Goal: Task Accomplishment & Management: Manage account settings

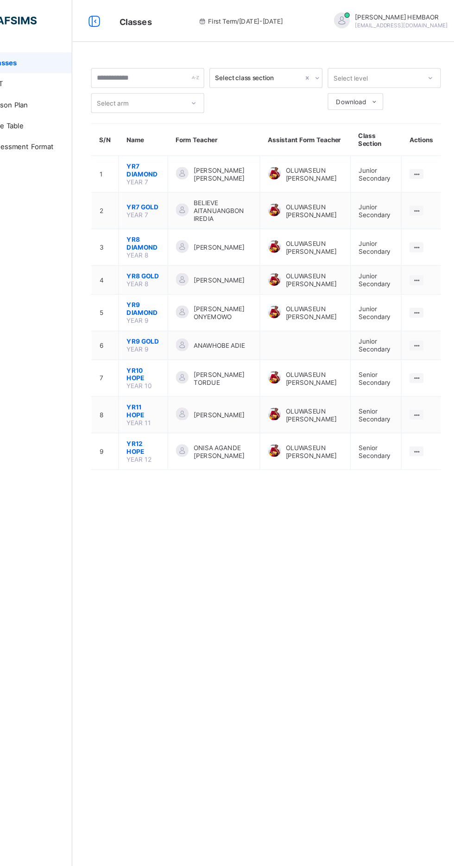
click at [163, 330] on span "YR10 HOPE" at bounding box center [173, 331] width 29 height 14
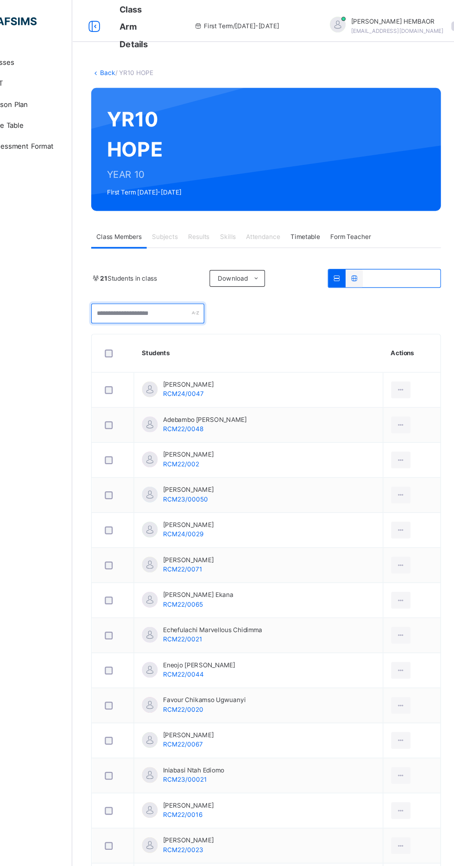
click at [204, 277] on input "text" at bounding box center [178, 278] width 100 height 18
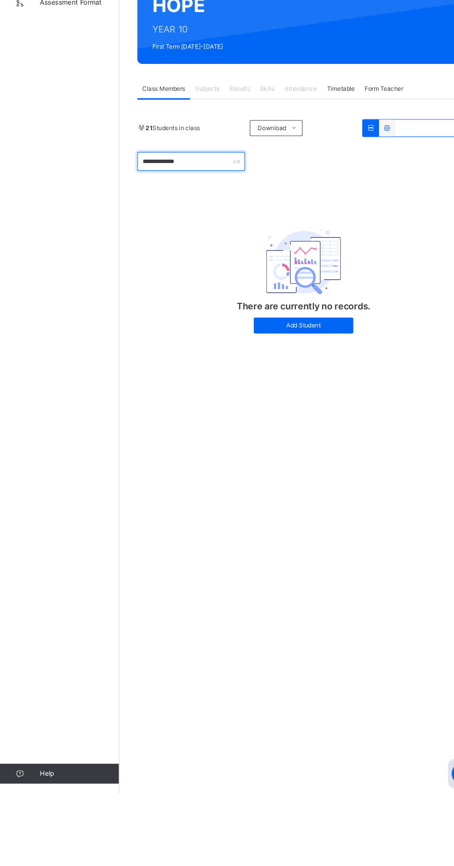
type input "**********"
click at [266, 430] on span "Add Student" at bounding box center [282, 430] width 79 height 8
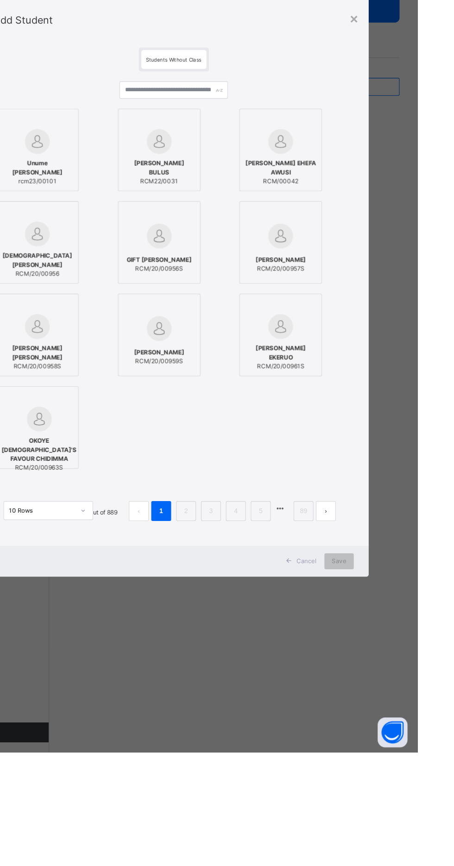
click at [243, 647] on link "2" at bounding box center [238, 641] width 9 height 12
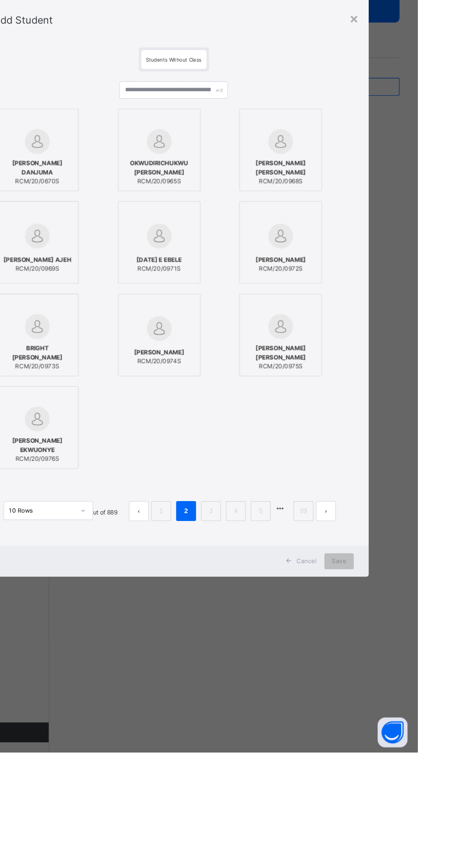
click at [266, 647] on link "3" at bounding box center [261, 641] width 9 height 12
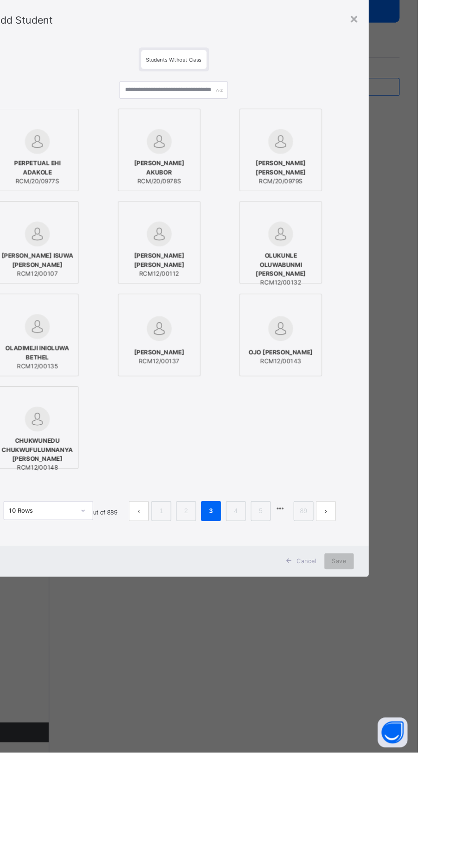
click at [289, 647] on link "4" at bounding box center [284, 641] width 9 height 12
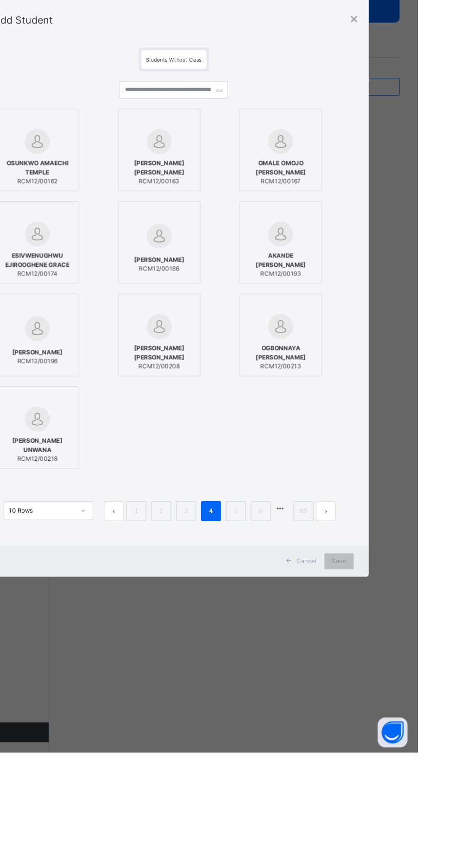
click at [312, 647] on link "6" at bounding box center [307, 641] width 9 height 12
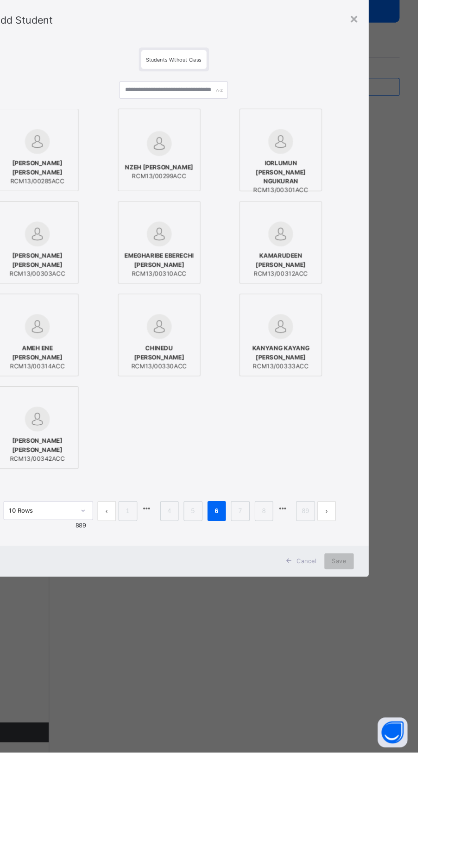
click at [249, 647] on link "5" at bounding box center [244, 641] width 9 height 12
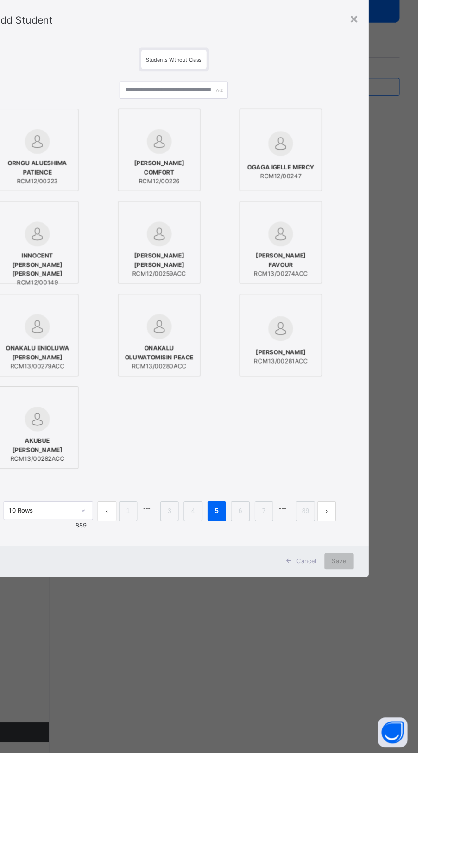
click at [293, 647] on link "6" at bounding box center [288, 641] width 9 height 12
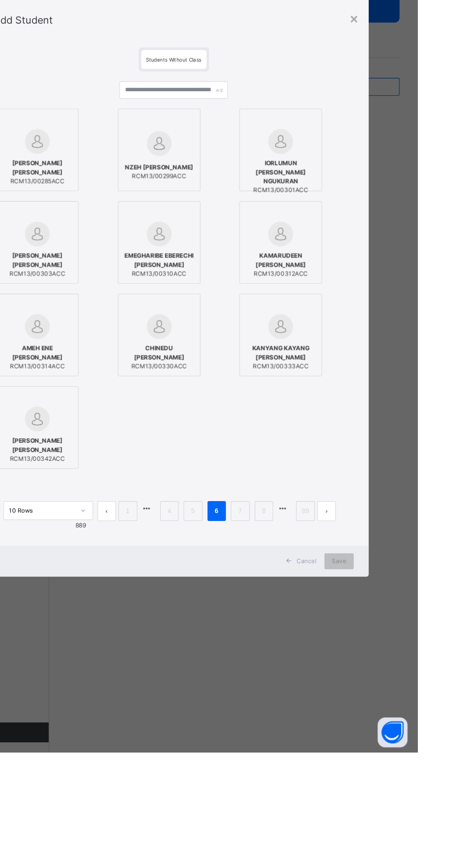
click at [293, 647] on link "7" at bounding box center [288, 641] width 9 height 12
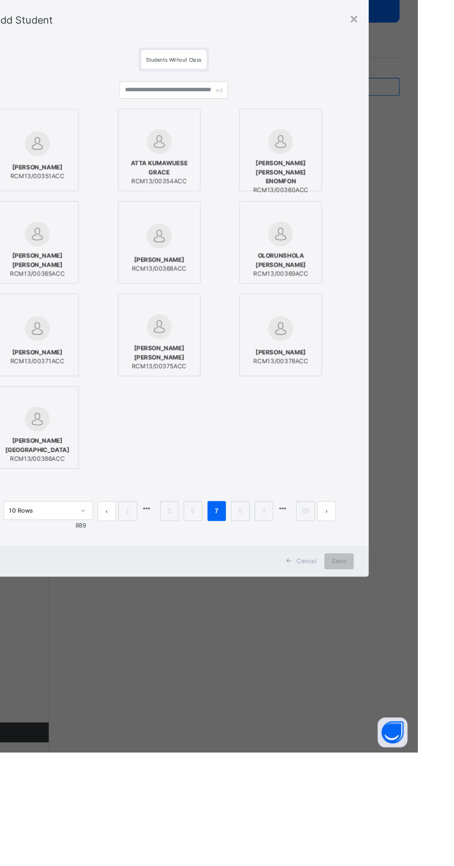
click at [293, 647] on link "8" at bounding box center [288, 641] width 9 height 12
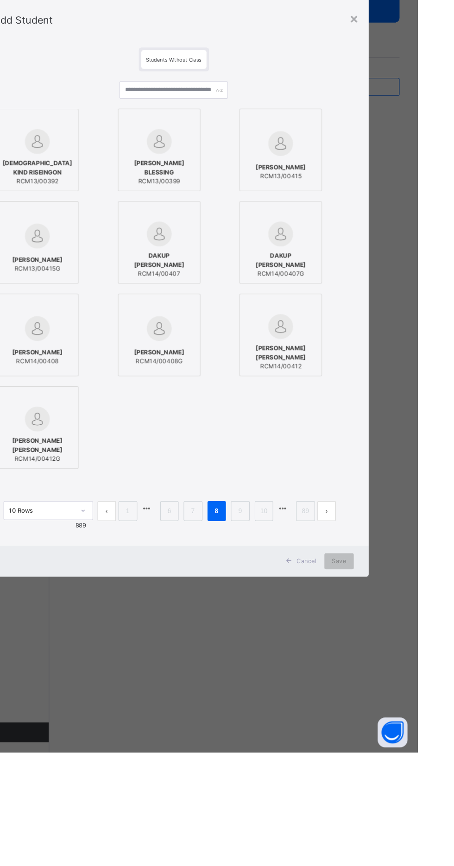
click at [293, 647] on link "9" at bounding box center [288, 641] width 9 height 12
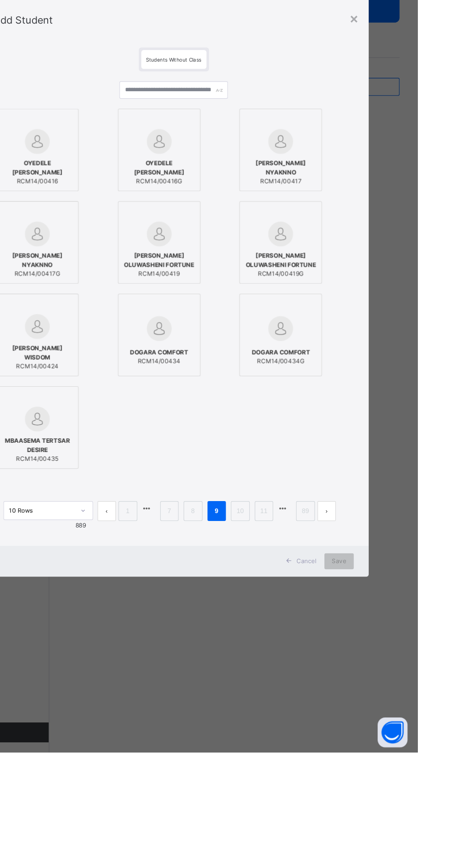
click at [295, 647] on link "10" at bounding box center [289, 641] width 12 height 12
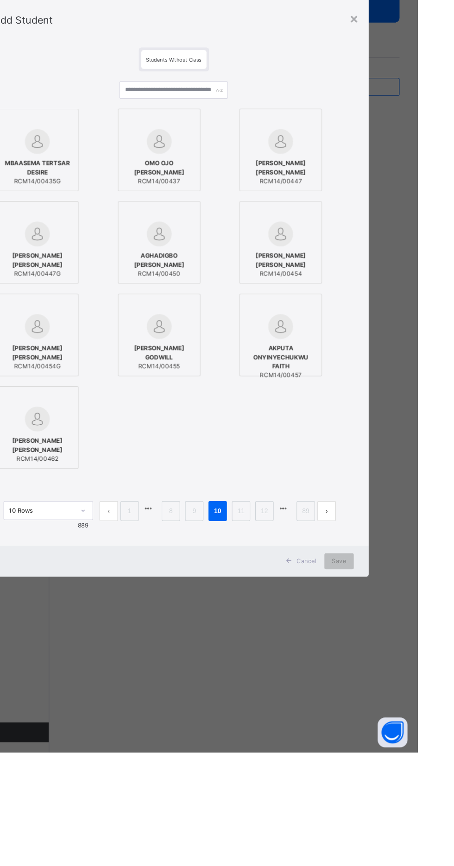
click at [295, 647] on link "11" at bounding box center [289, 641] width 12 height 12
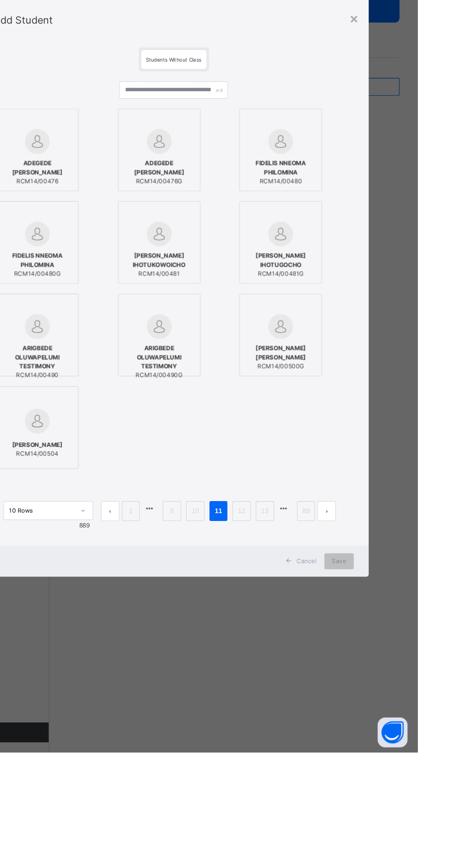
click at [296, 647] on link "12" at bounding box center [290, 641] width 12 height 12
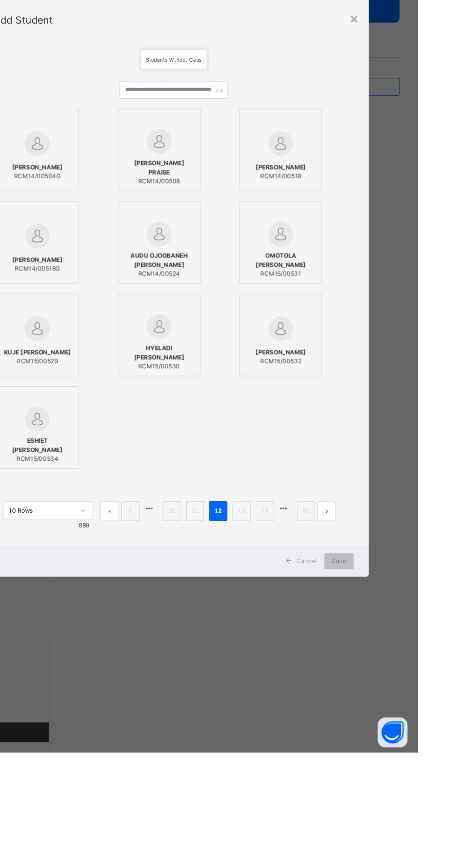
click at [296, 647] on link "13" at bounding box center [290, 641] width 12 height 12
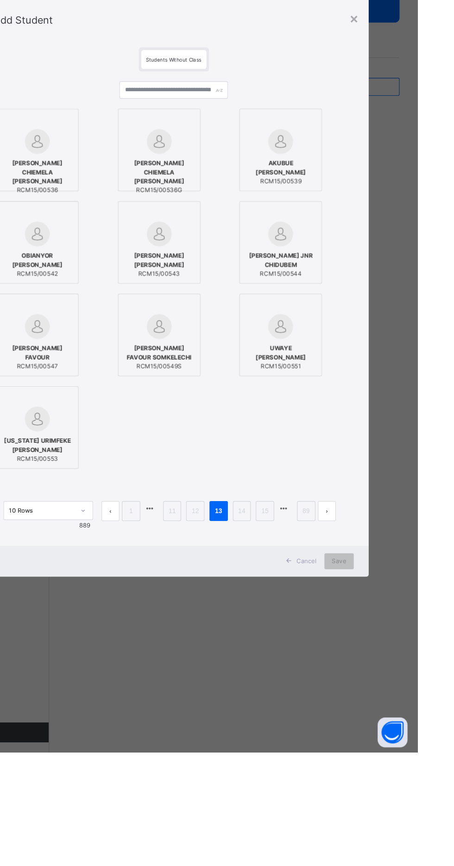
click at [296, 647] on link "14" at bounding box center [290, 641] width 12 height 12
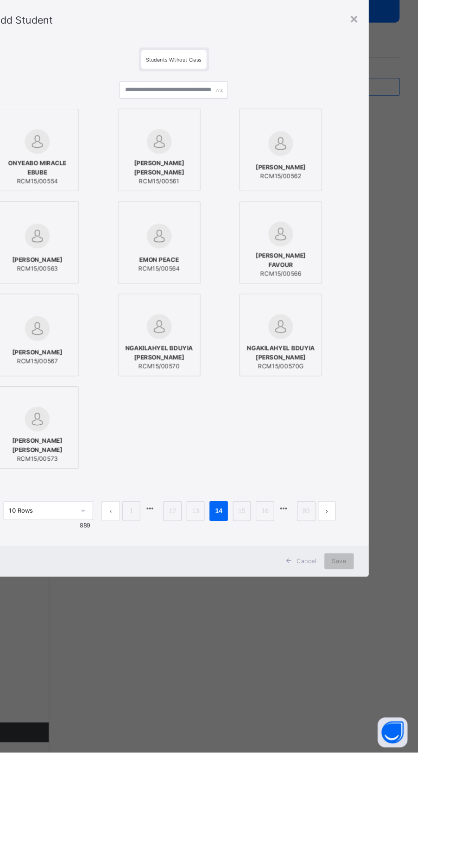
click at [318, 647] on link "16" at bounding box center [312, 641] width 12 height 12
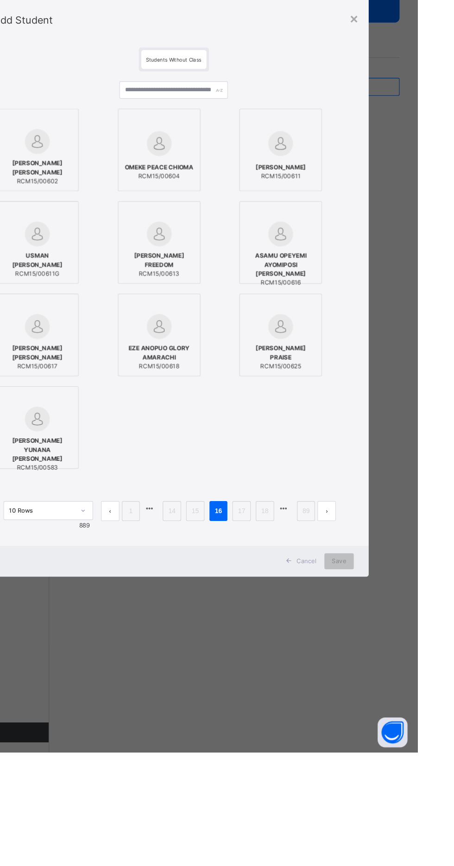
click at [318, 647] on link "18" at bounding box center [312, 641] width 12 height 12
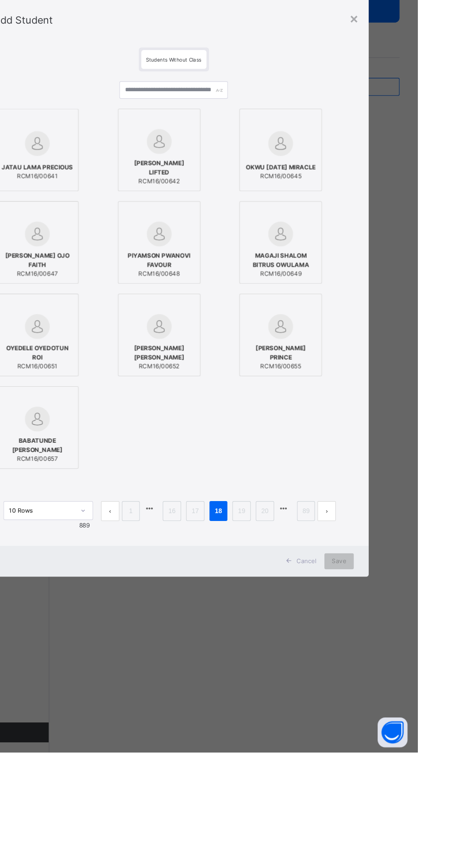
click at [318, 647] on link "20" at bounding box center [312, 641] width 12 height 12
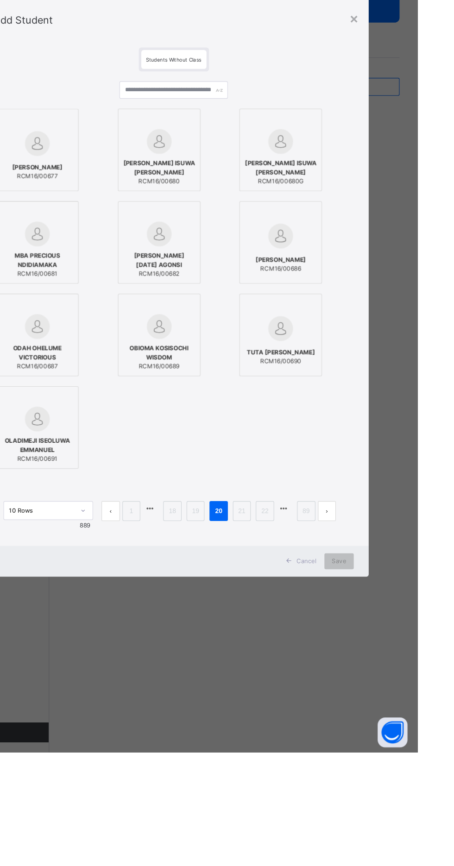
click at [399, 192] on div "×" at bounding box center [394, 182] width 9 height 19
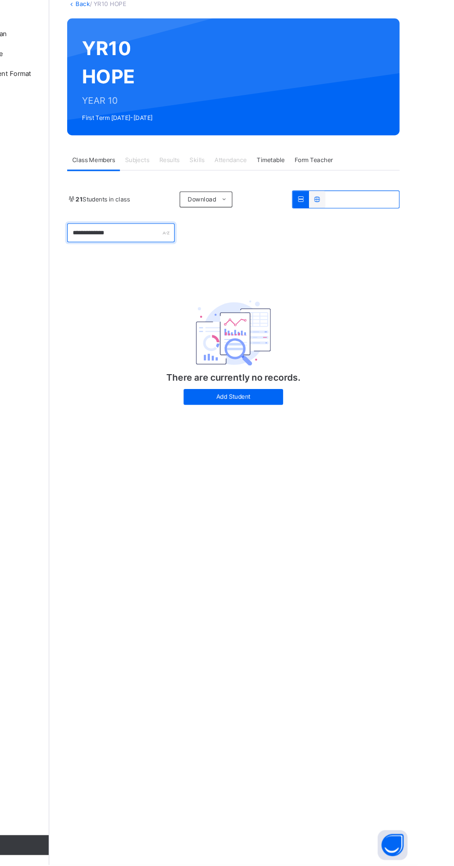
click at [194, 277] on input "**********" at bounding box center [178, 278] width 100 height 18
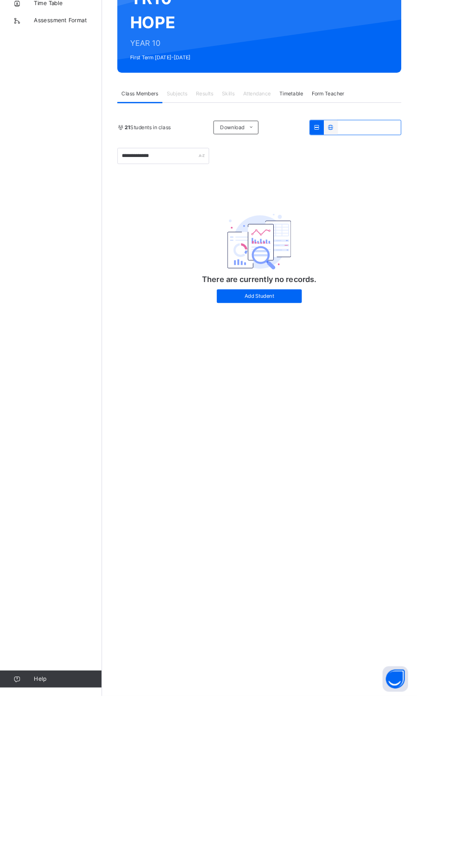
click at [280, 433] on span "Add Student" at bounding box center [282, 430] width 79 height 8
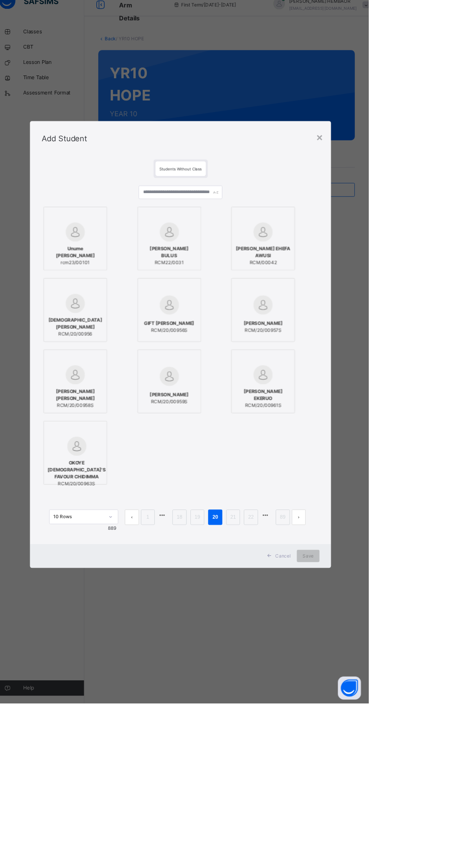
click at [49, 101] on div "× Add Student Students Without Class Unume Emmanuel Ogah rcm23/00101 GIANA SHEK…" at bounding box center [227, 433] width 454 height 866
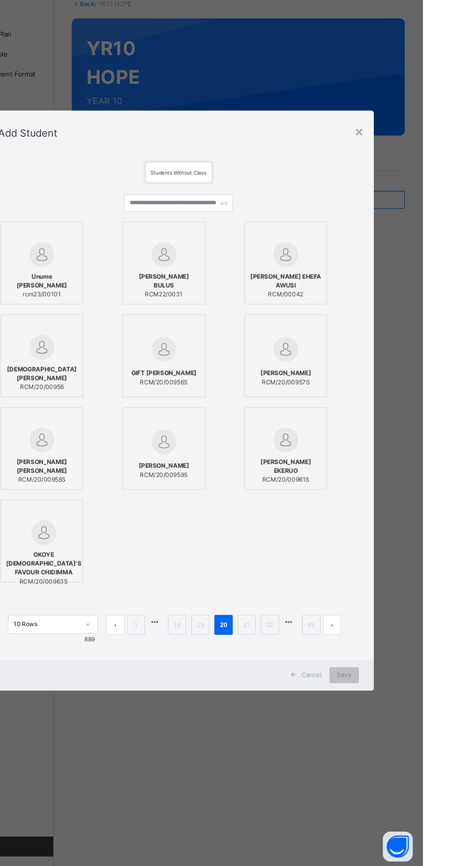
click at [399, 192] on div "×" at bounding box center [394, 182] width 9 height 19
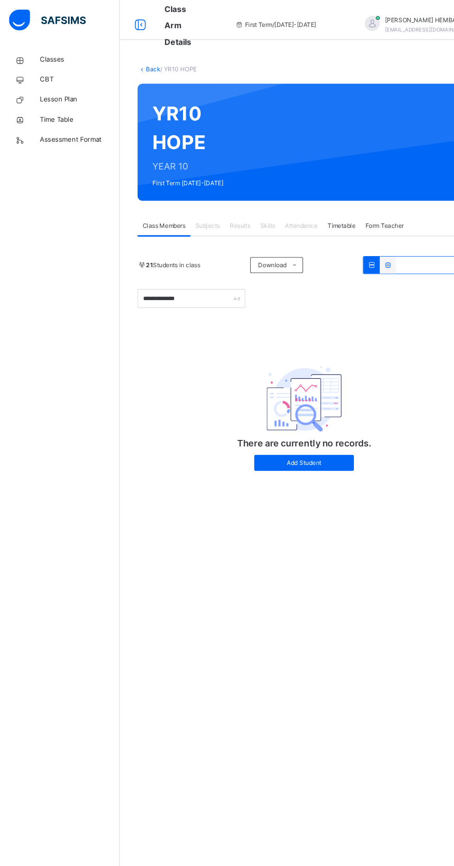
click at [43, 53] on span "Classes" at bounding box center [74, 55] width 74 height 9
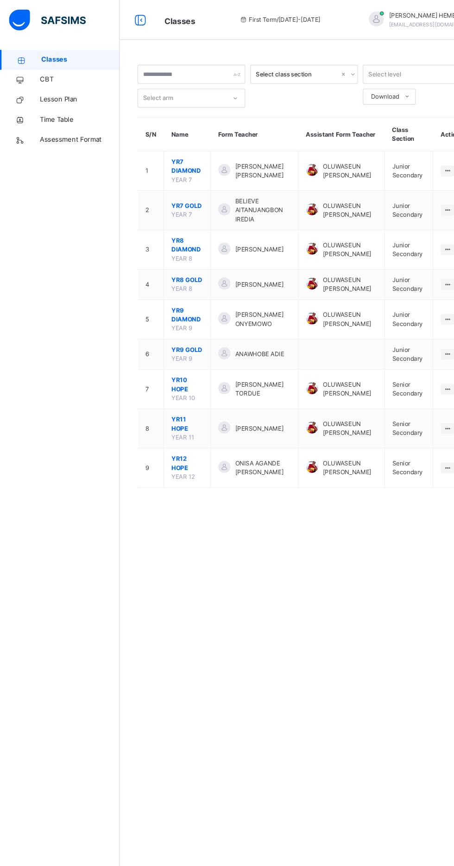
click at [165, 402] on span "YR11 HOPE" at bounding box center [173, 394] width 29 height 17
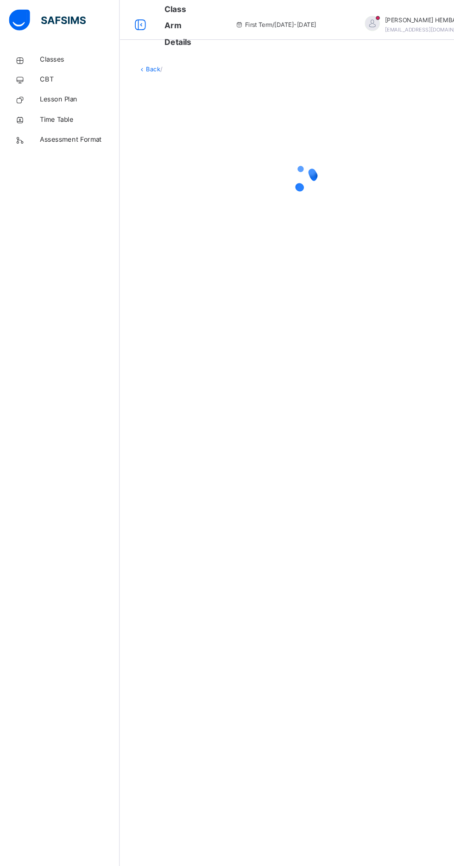
click at [43, 90] on span "Lesson Plan" at bounding box center [74, 92] width 74 height 9
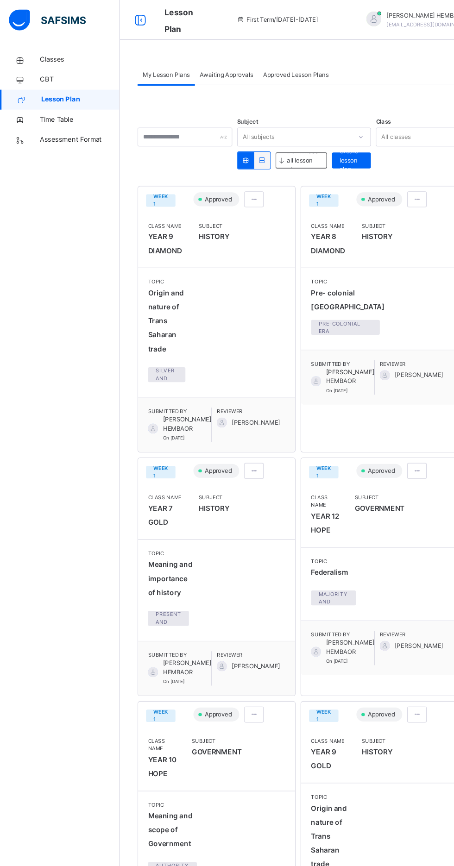
click at [219, 67] on span "Awaiting Approvals" at bounding box center [211, 69] width 50 height 8
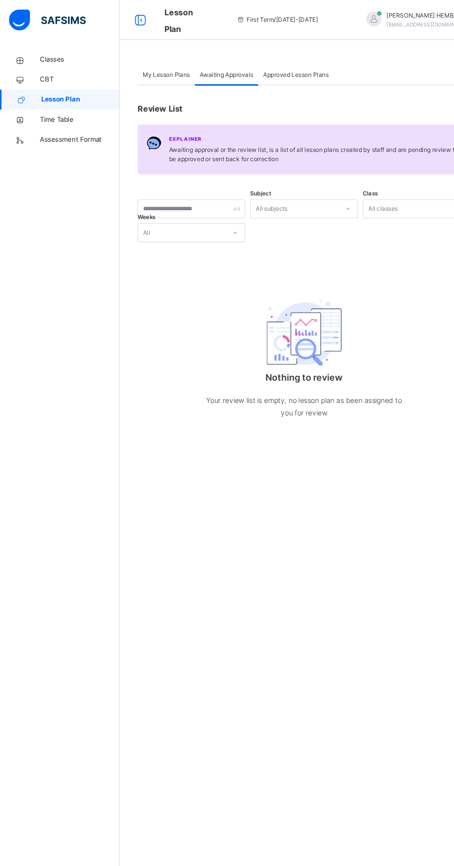
click at [284, 69] on span "Approved Lesson Plans" at bounding box center [274, 69] width 61 height 8
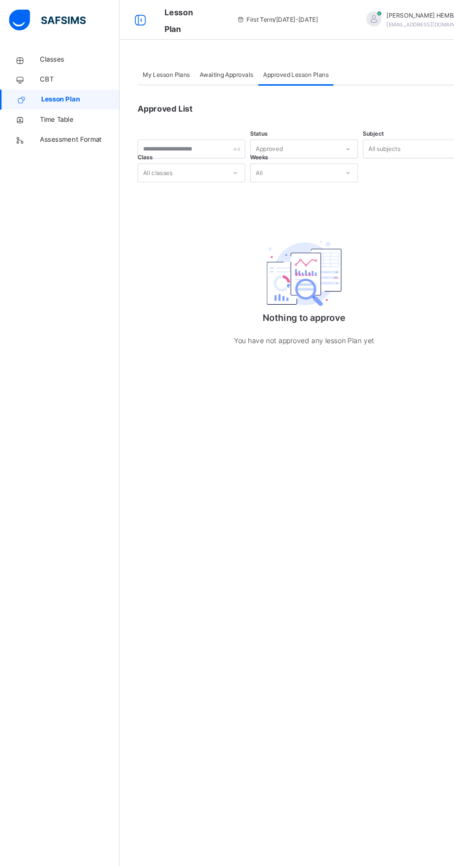
click at [157, 71] on span "My Lesson Plans" at bounding box center [154, 69] width 44 height 8
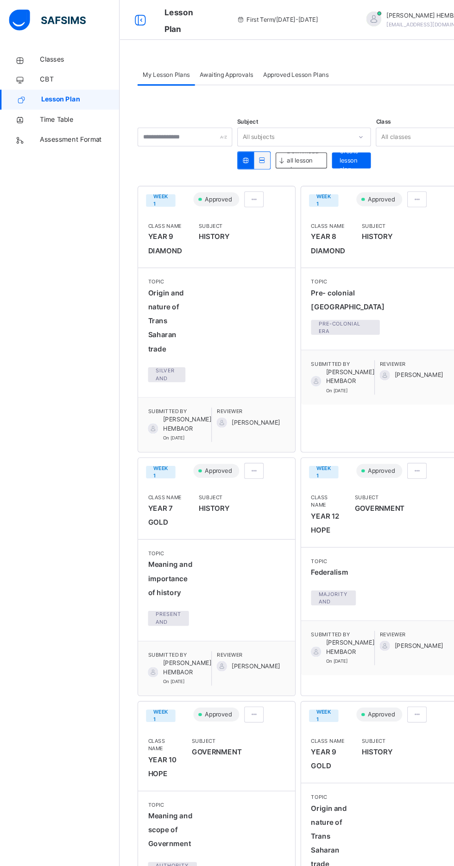
click at [292, 69] on span "Approved Lesson Plans" at bounding box center [274, 69] width 61 height 8
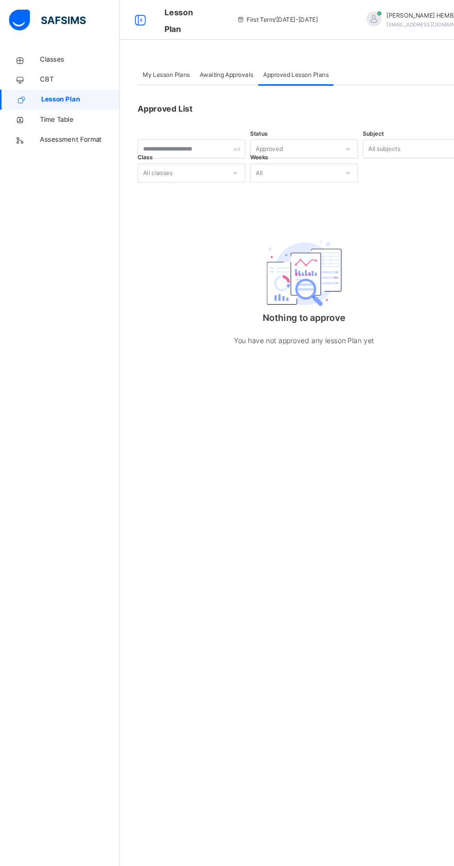
click at [151, 69] on span "My Lesson Plans" at bounding box center [154, 69] width 44 height 8
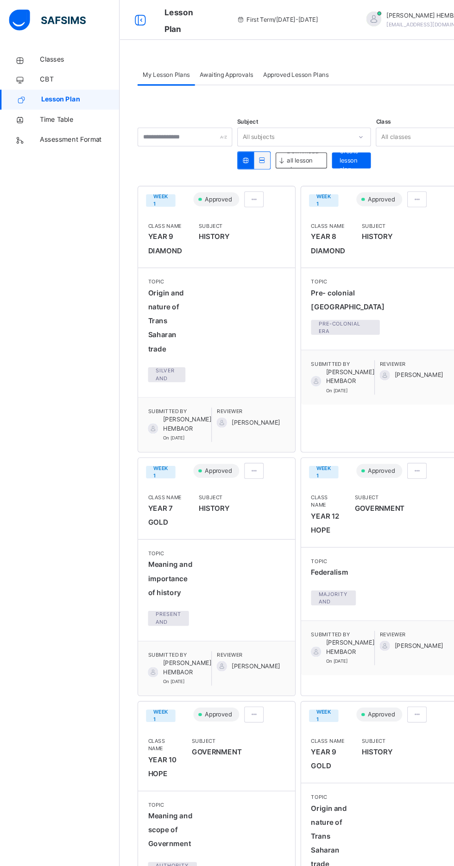
click at [53, 54] on span "Classes" at bounding box center [74, 55] width 74 height 9
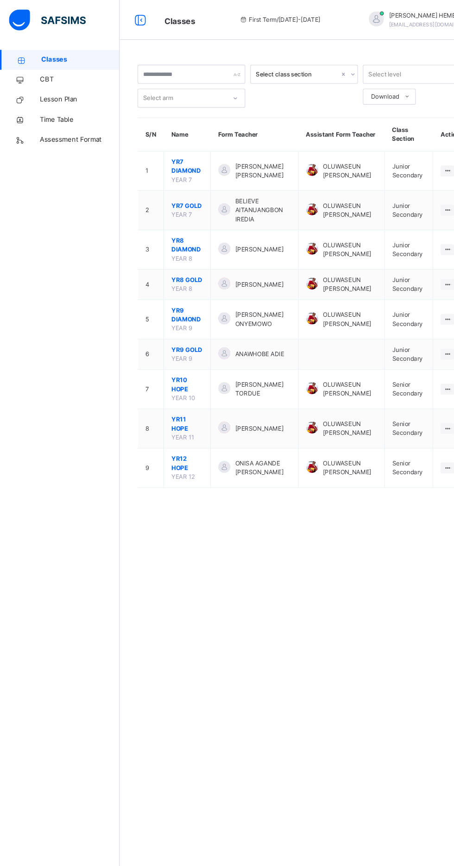
click at [169, 360] on span "YR10 HOPE" at bounding box center [173, 357] width 29 height 17
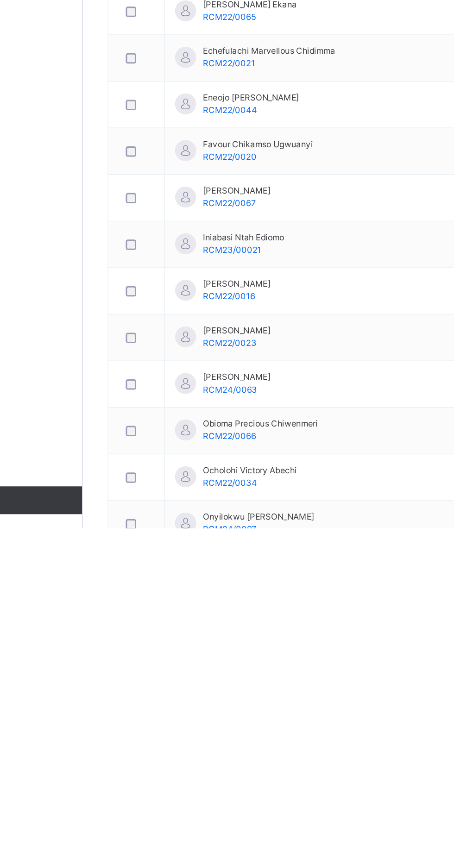
scroll to position [61, 0]
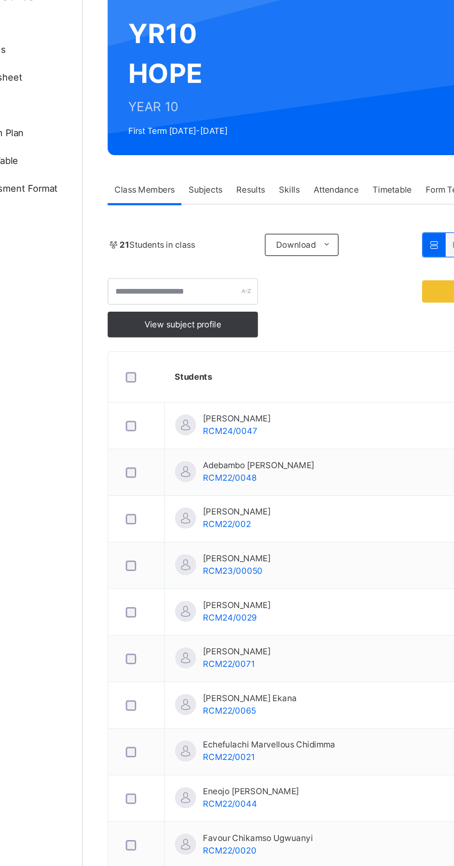
click at [417, 220] on span "Transfer students" at bounding box center [387, 216] width 86 height 8
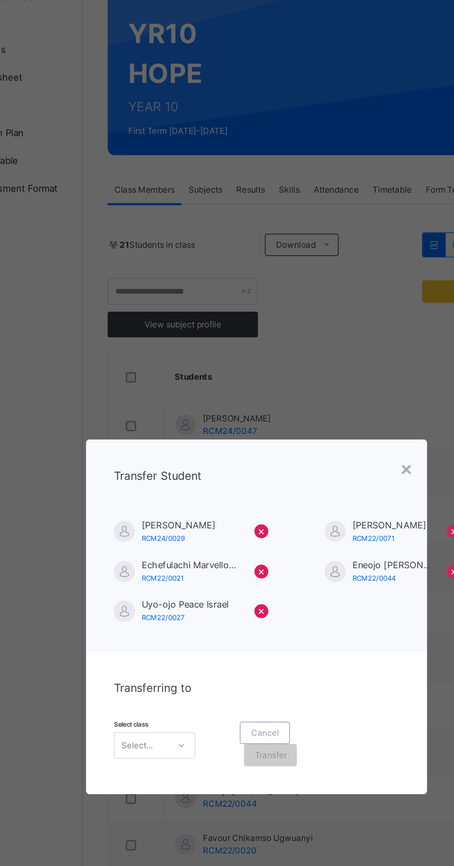
scroll to position [0, 0]
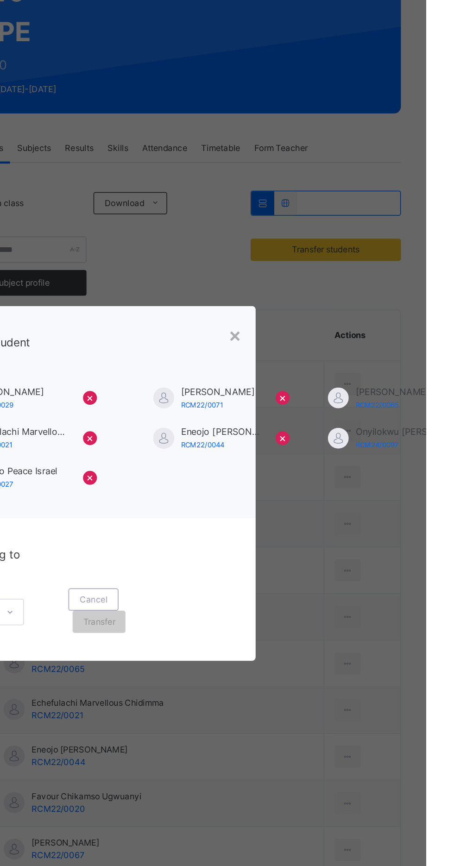
click at [184, 485] on span "Transferring to" at bounding box center [158, 480] width 52 height 9
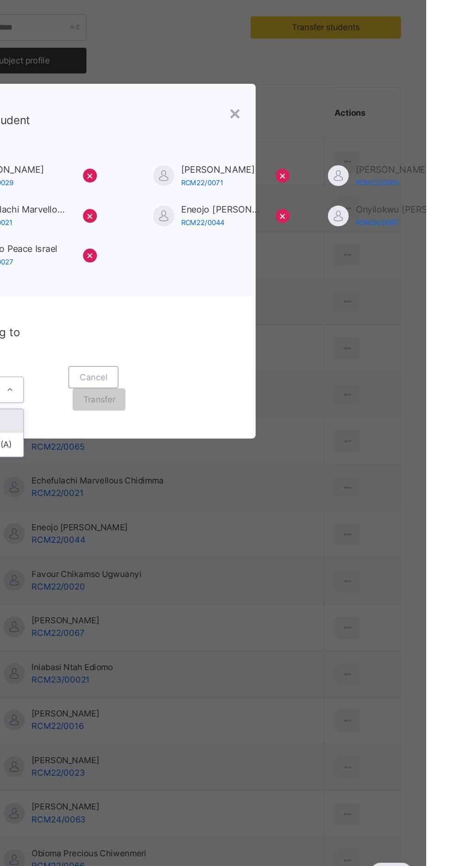
click at [186, 563] on div "YR10 FAITH (A)" at bounding box center [158, 555] width 53 height 16
click at [254, 533] on div "Transfer" at bounding box center [236, 525] width 35 height 15
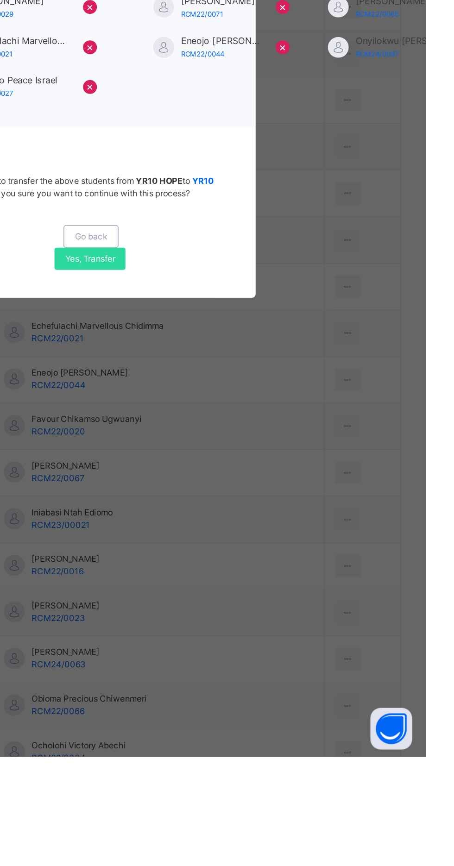
click at [247, 539] on span "Yes, Transfer" at bounding box center [229, 534] width 33 height 8
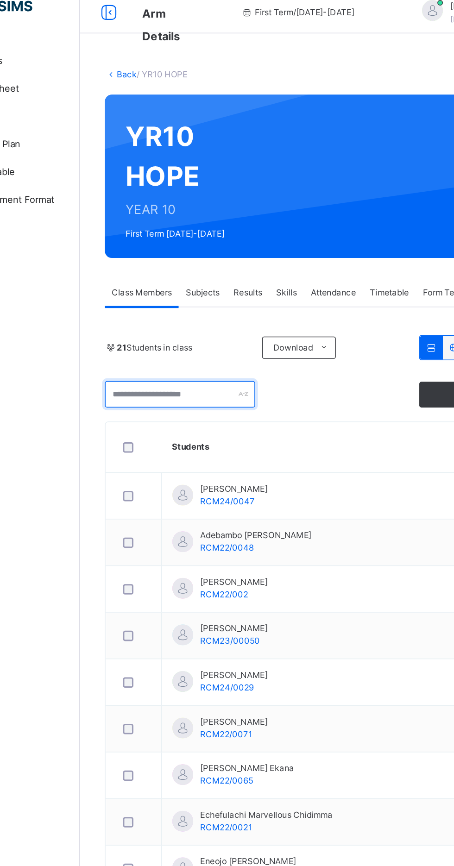
click at [160, 279] on input "text" at bounding box center [178, 278] width 100 height 18
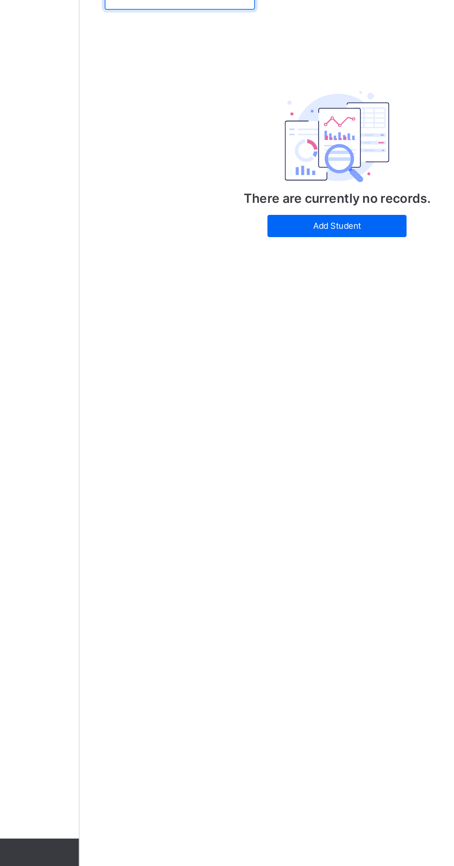
type input "***"
click at [266, 429] on span "Add Student" at bounding box center [282, 430] width 79 height 8
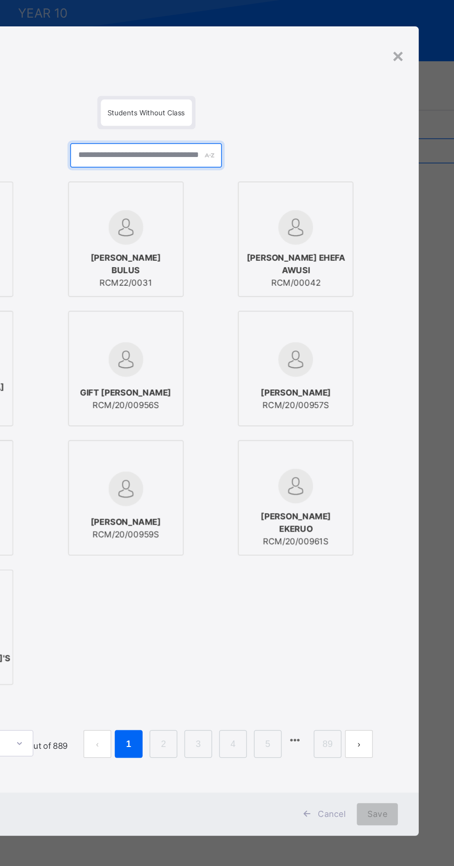
click at [262, 257] on input "text" at bounding box center [226, 249] width 100 height 16
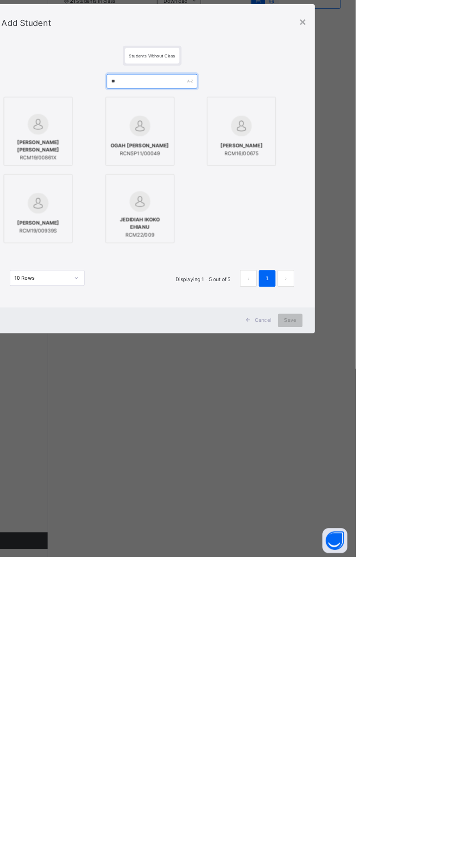
type input "*"
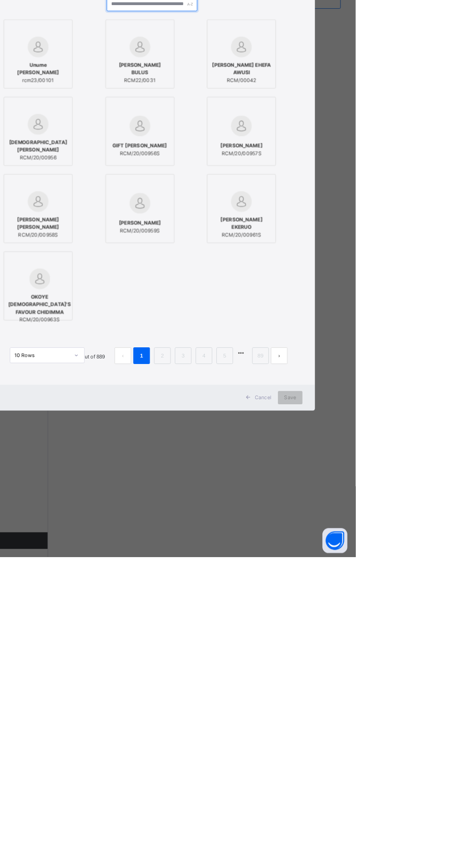
click at [277, 257] on input "text" at bounding box center [226, 249] width 100 height 16
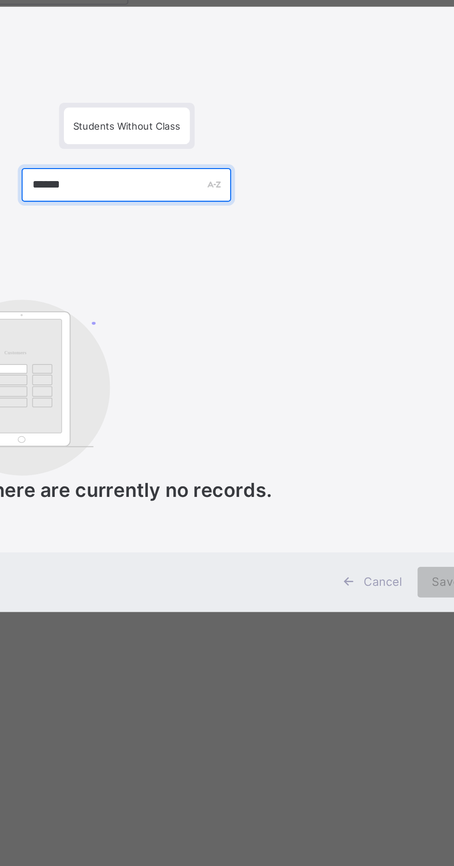
type input "*******"
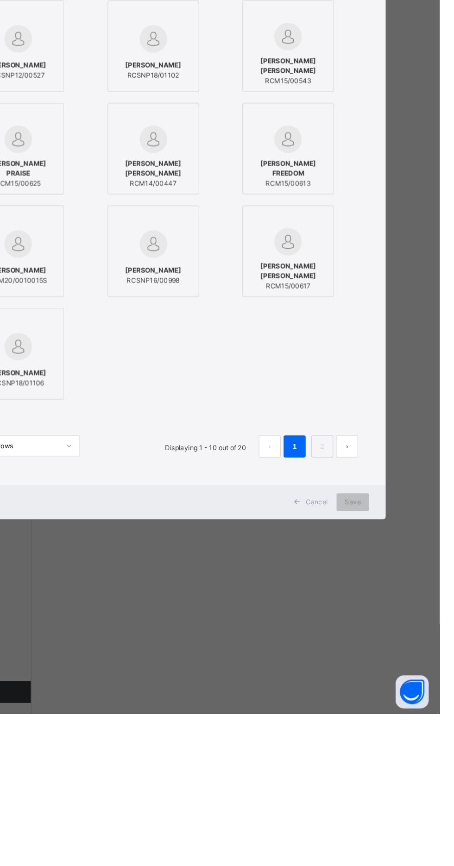
type input "*"
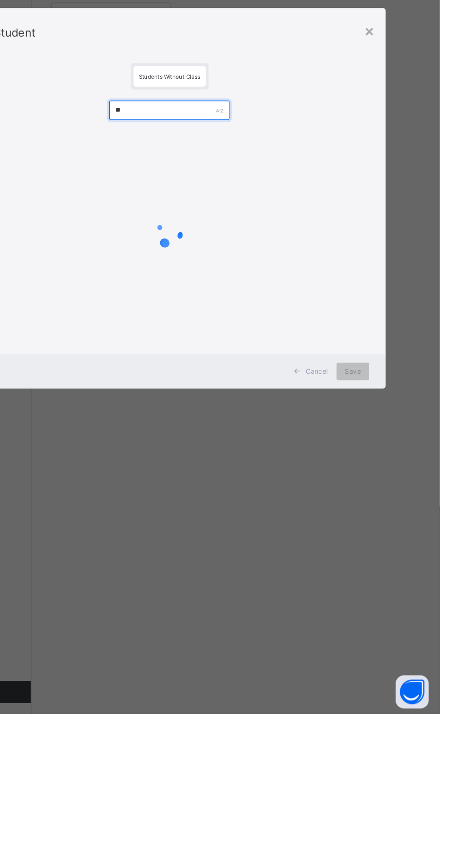
type input "*"
type input "*******"
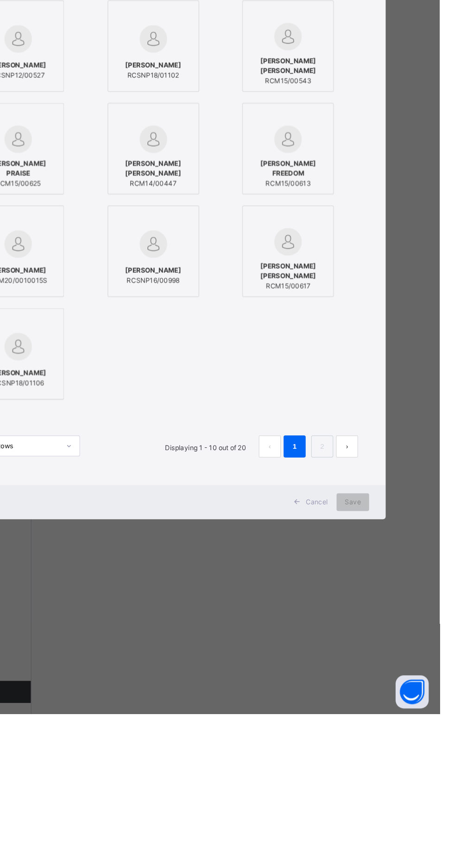
type input "*"
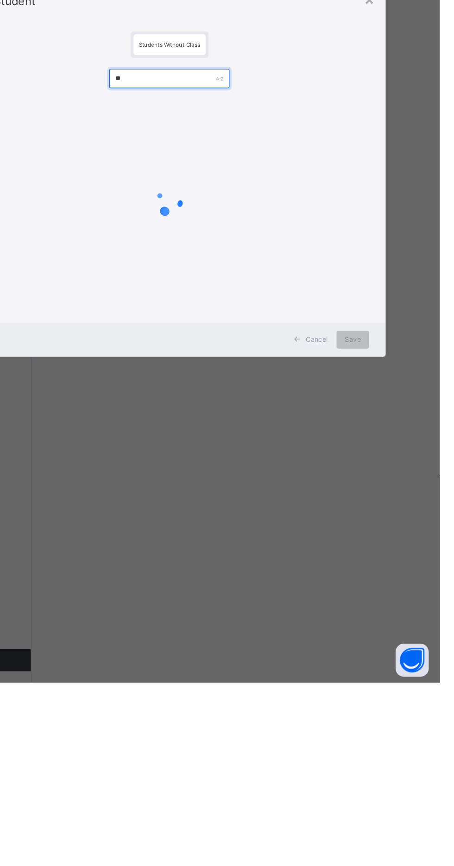
type input "*"
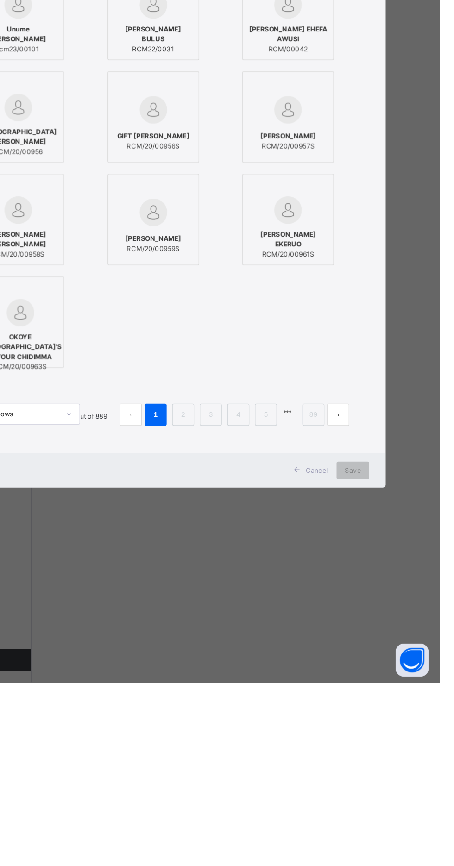
click at [399, 192] on div "×" at bounding box center [394, 182] width 9 height 19
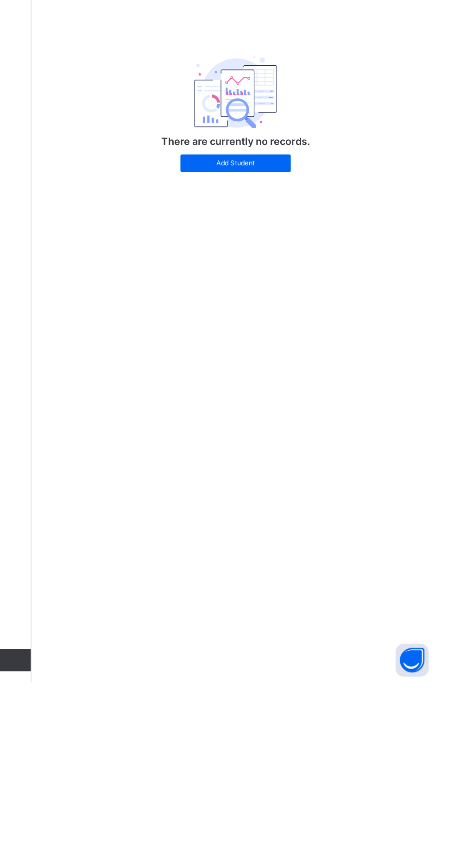
click at [276, 212] on span "Attendance" at bounding box center [280, 210] width 30 height 8
click at [277, 212] on span "Attendance" at bounding box center [280, 210] width 30 height 8
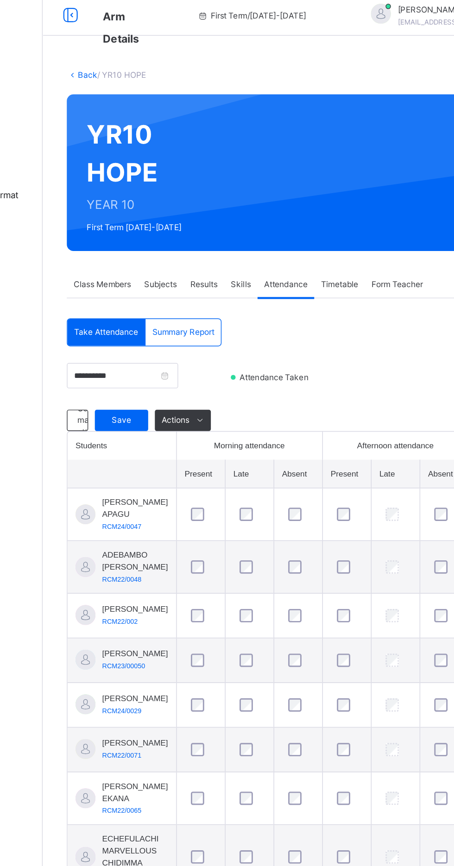
click at [164, 305] on span "Save" at bounding box center [165, 304] width 23 height 8
click at [213, 304] on span at bounding box center [220, 304] width 15 height 15
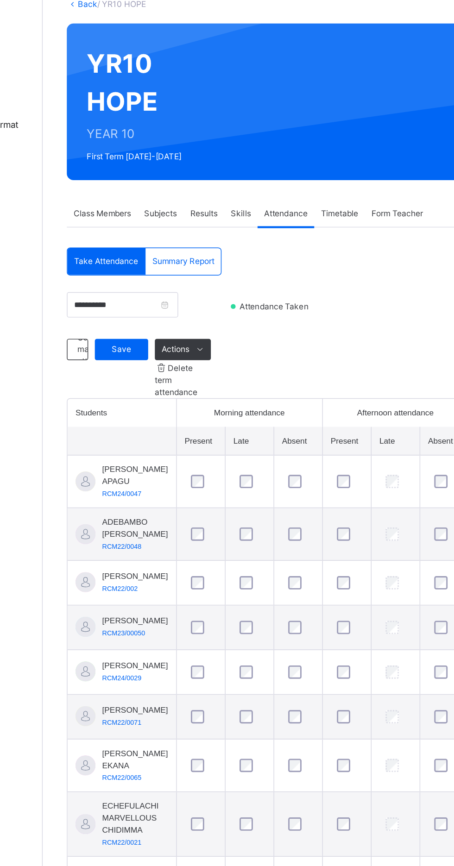
click at [157, 210] on span "Class Members" at bounding box center [152, 210] width 40 height 8
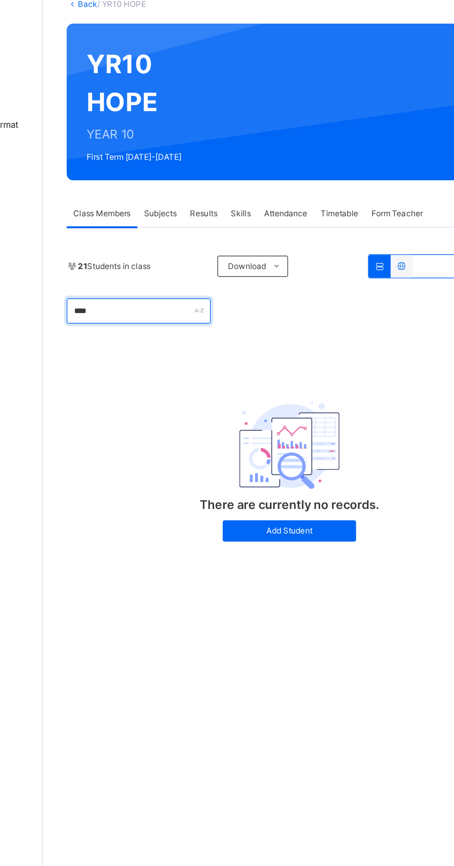
click at [218, 276] on div "***" at bounding box center [178, 278] width 100 height 18
click at [269, 428] on span "Add Student" at bounding box center [282, 430] width 79 height 8
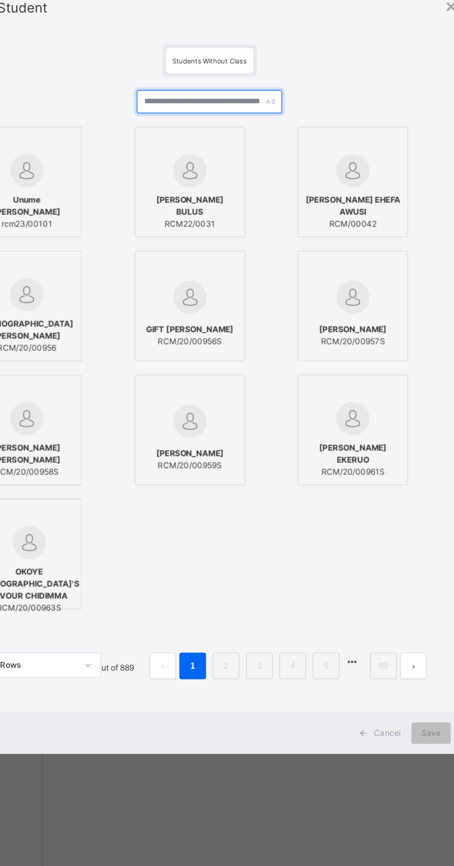
click at [269, 257] on input "text" at bounding box center [226, 249] width 100 height 16
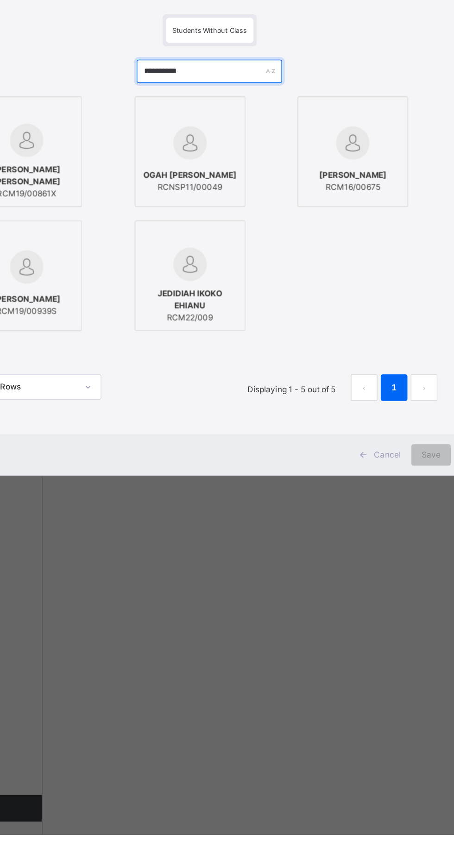
type input "**********"
